Goal: Transaction & Acquisition: Book appointment/travel/reservation

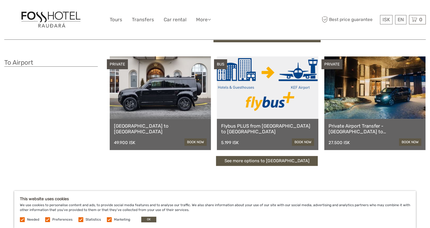
scroll to position [140, 0]
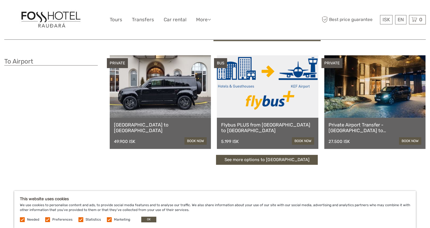
click at [373, 91] on link at bounding box center [374, 86] width 101 height 63
click at [295, 139] on link "book now" at bounding box center [303, 141] width 22 height 7
